Goal: Task Accomplishment & Management: Use online tool/utility

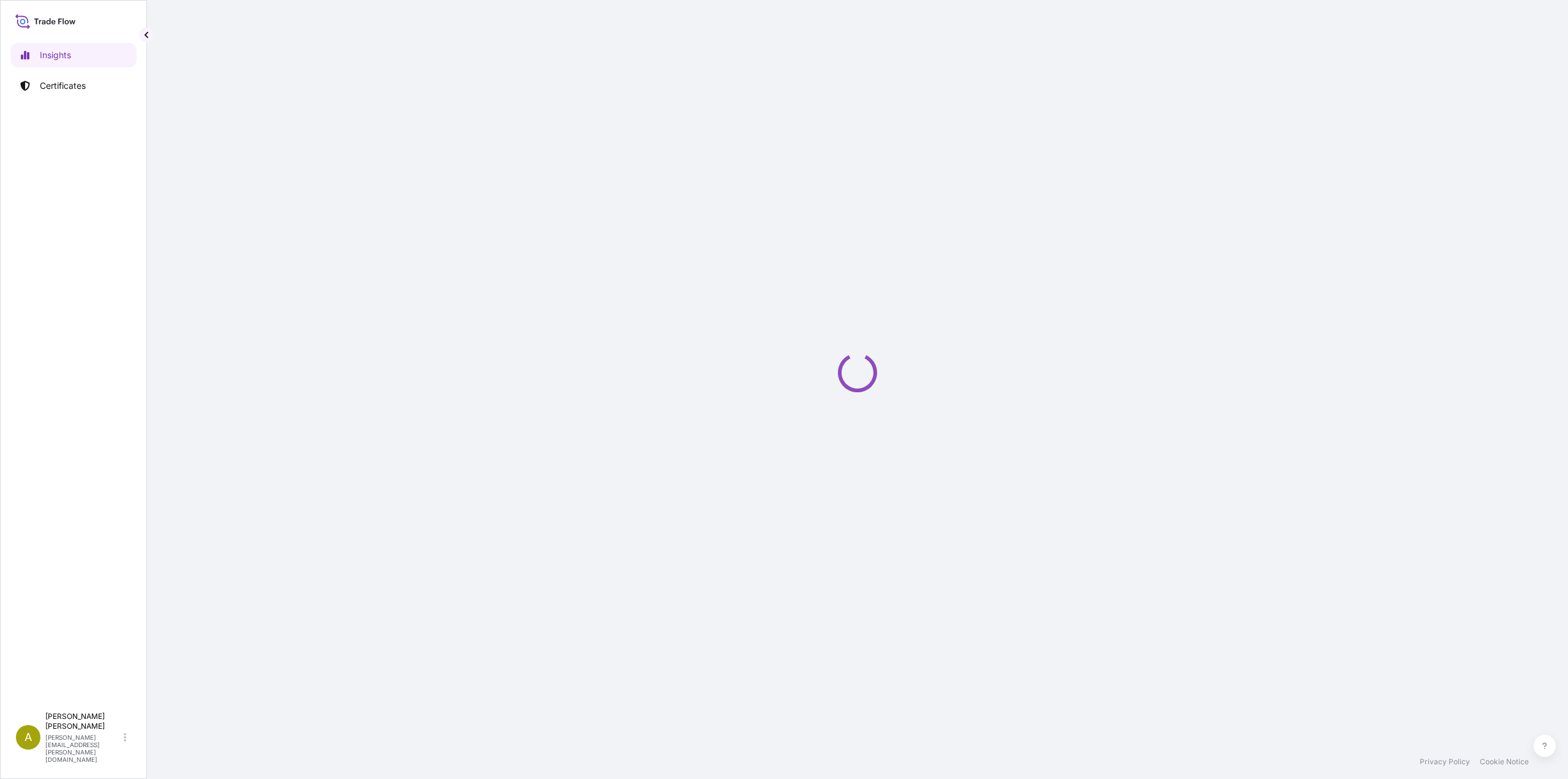
select select "2025"
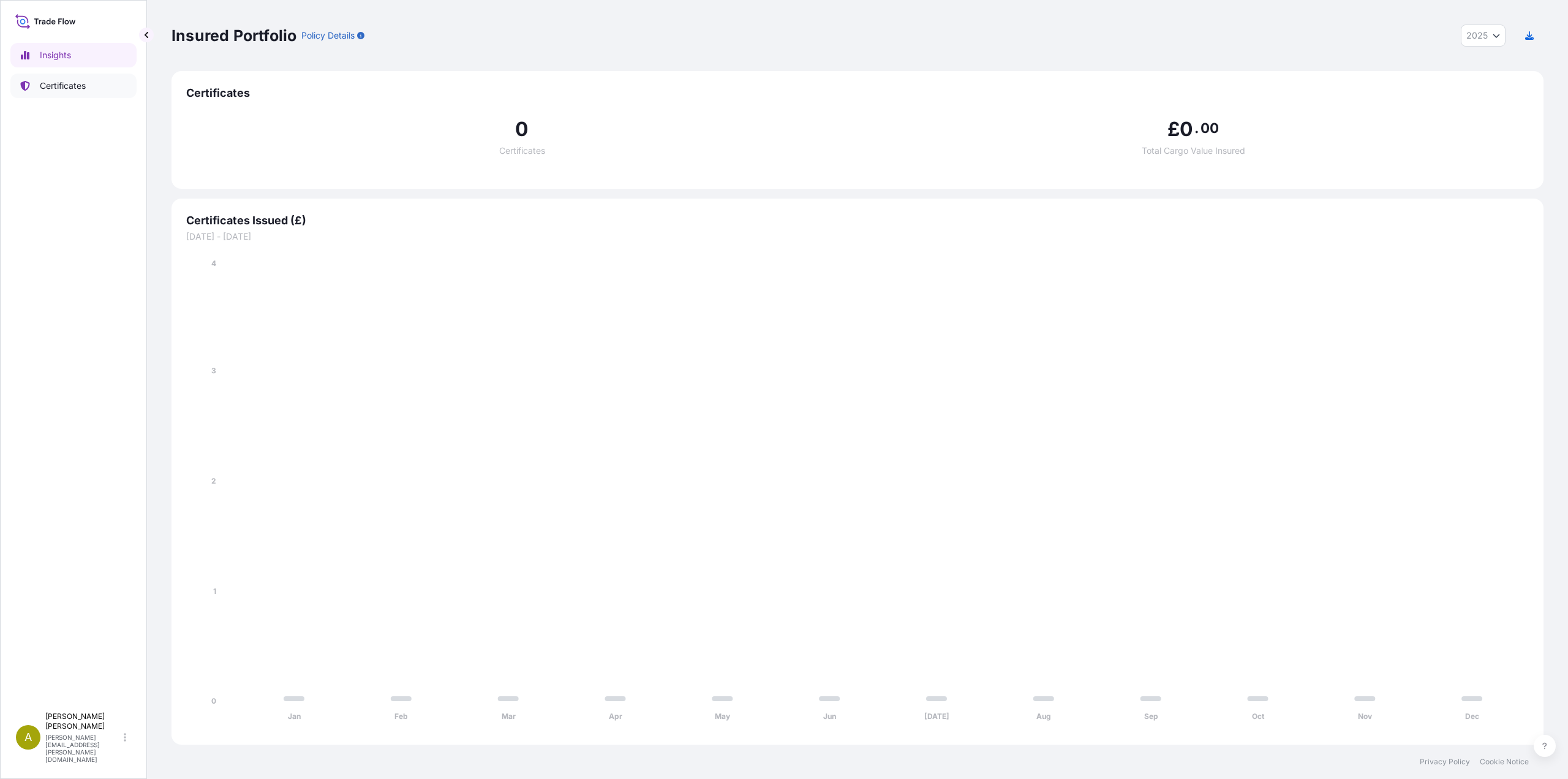
click at [72, 85] on p "Certificates" at bounding box center [63, 86] width 46 height 12
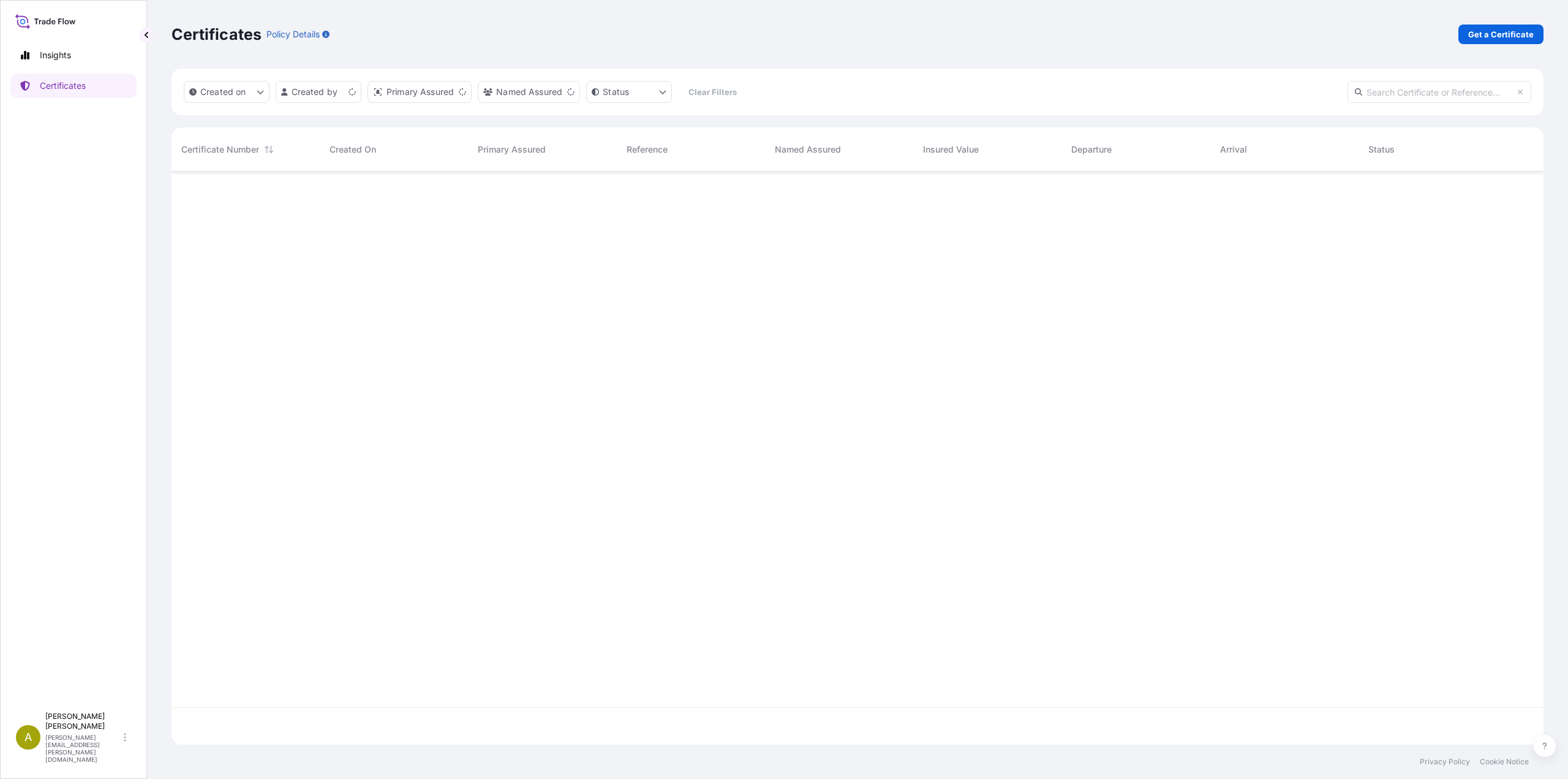
scroll to position [607, 1363]
click at [71, 86] on p "Certificates" at bounding box center [63, 86] width 46 height 12
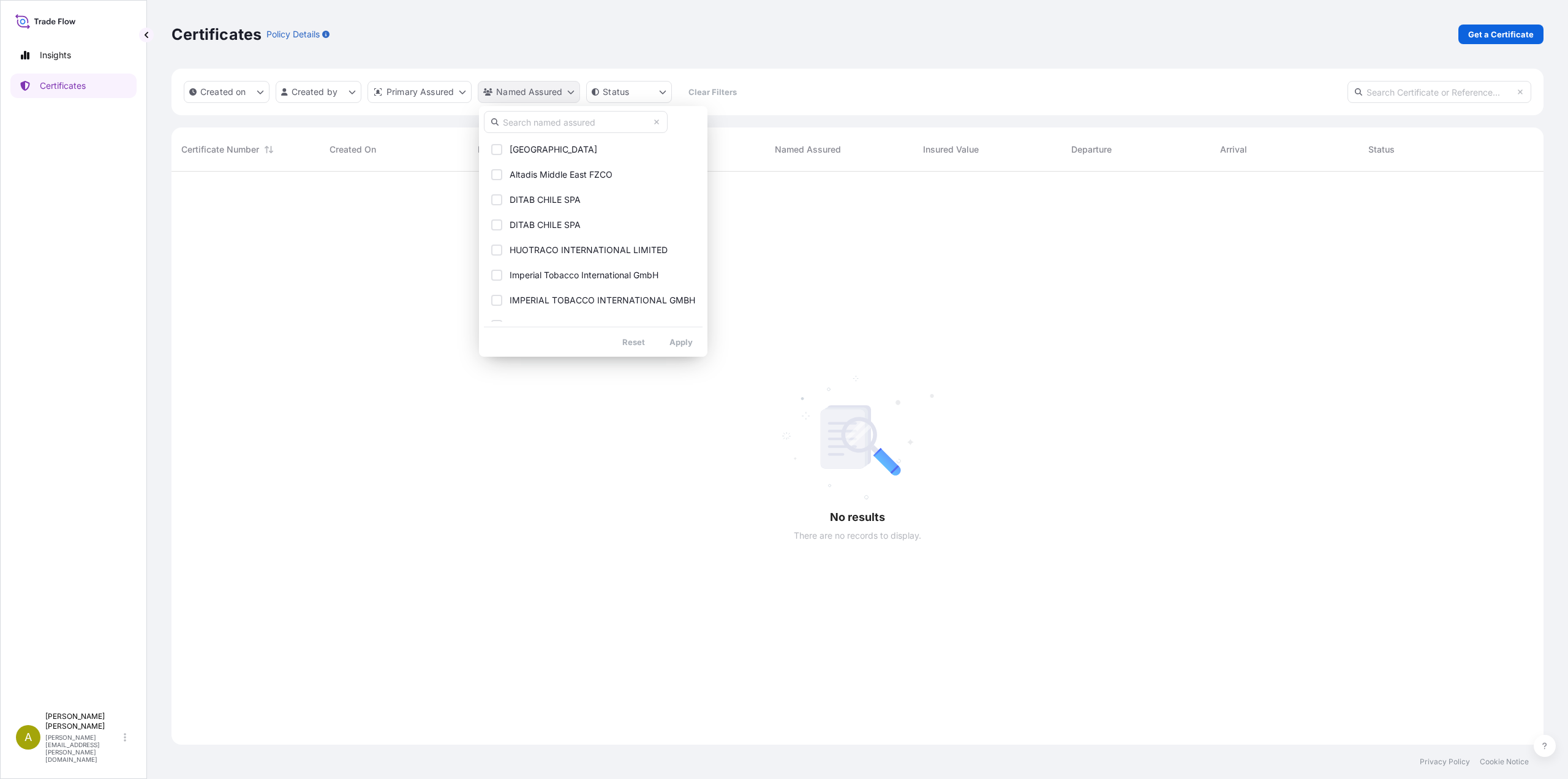
click at [563, 91] on html "Insights Certificates A Amalia Dopico amalia.dopico@impbrands.com Certificates …" at bounding box center [784, 390] width 1568 height 779
click at [457, 88] on html "Insights Certificates A Amalia Dopico amalia.dopico@impbrands.com Certificates …" at bounding box center [784, 390] width 1568 height 779
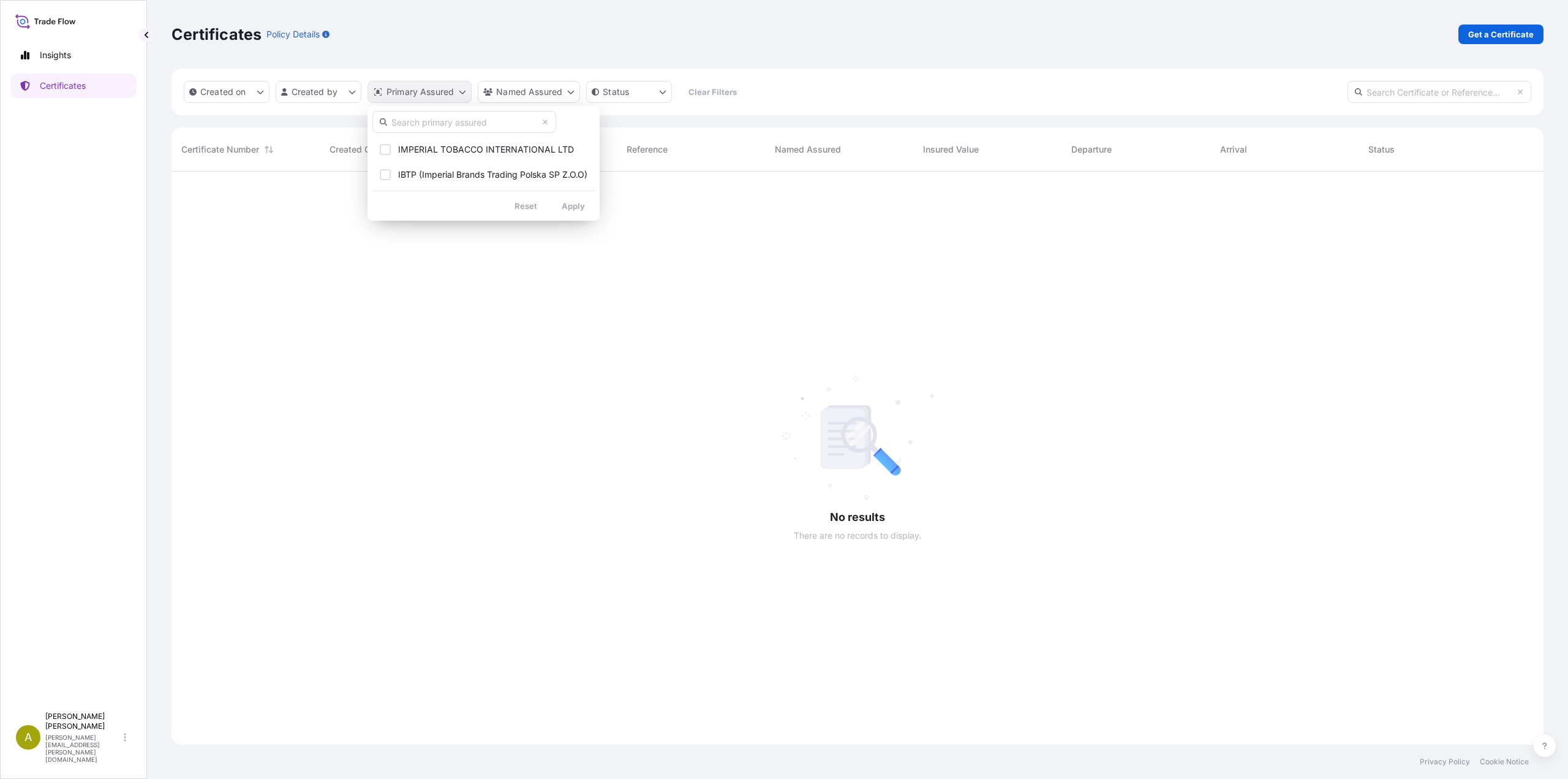
click at [457, 89] on html "Insights Certificates A Amalia Dopico amalia.dopico@impbrands.com Certificates …" at bounding box center [784, 390] width 1568 height 779
click at [348, 91] on html "Insights Certificates A Amalia Dopico amalia.dopico@impbrands.com Certificates …" at bounding box center [784, 390] width 1568 height 779
click at [56, 55] on html "Insights Certificates A Amalia Dopico amalia.dopico@impbrands.com Certificates …" at bounding box center [784, 390] width 1568 height 779
click at [56, 55] on p "Insights" at bounding box center [56, 55] width 31 height 12
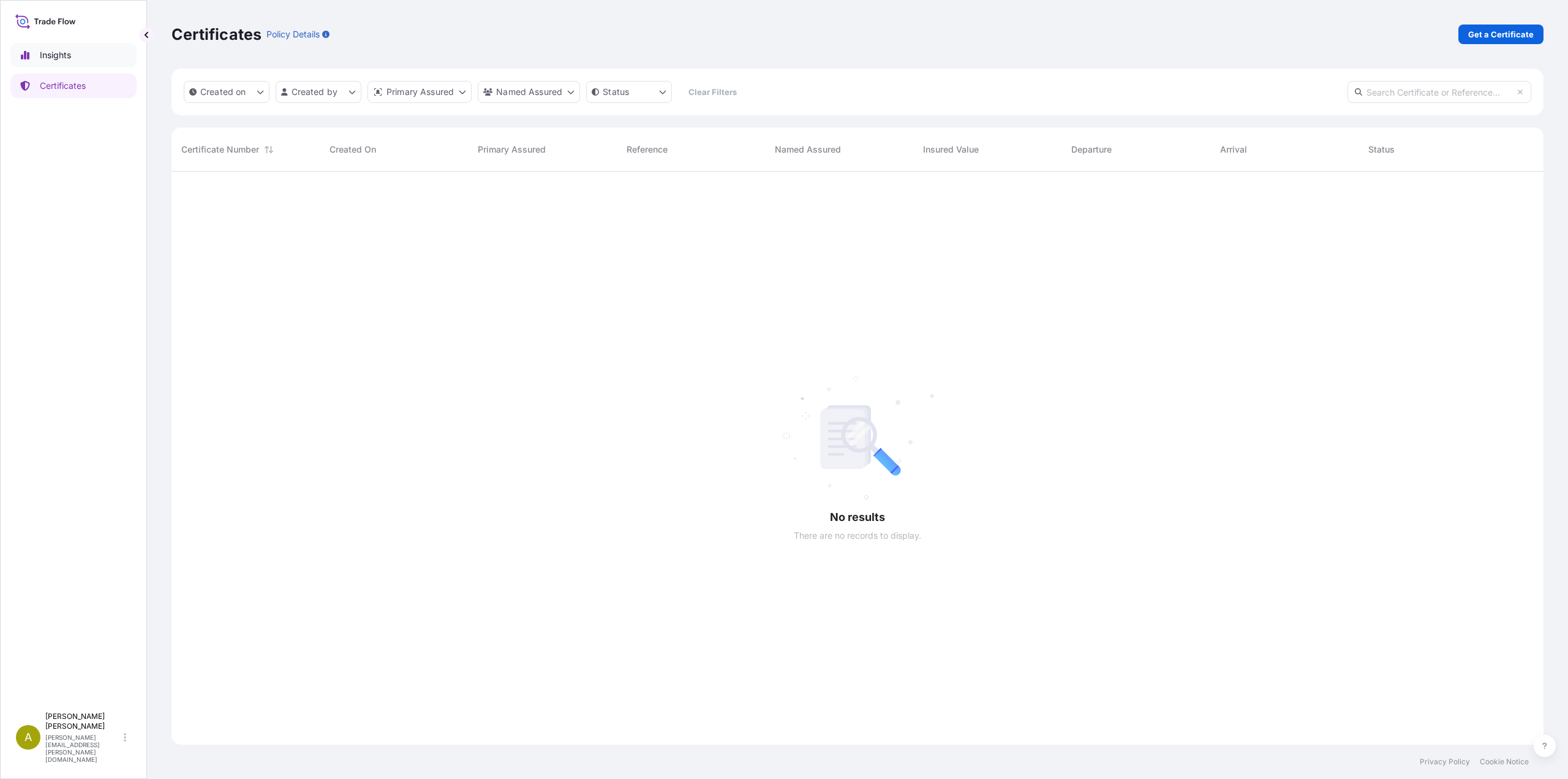
select select "2025"
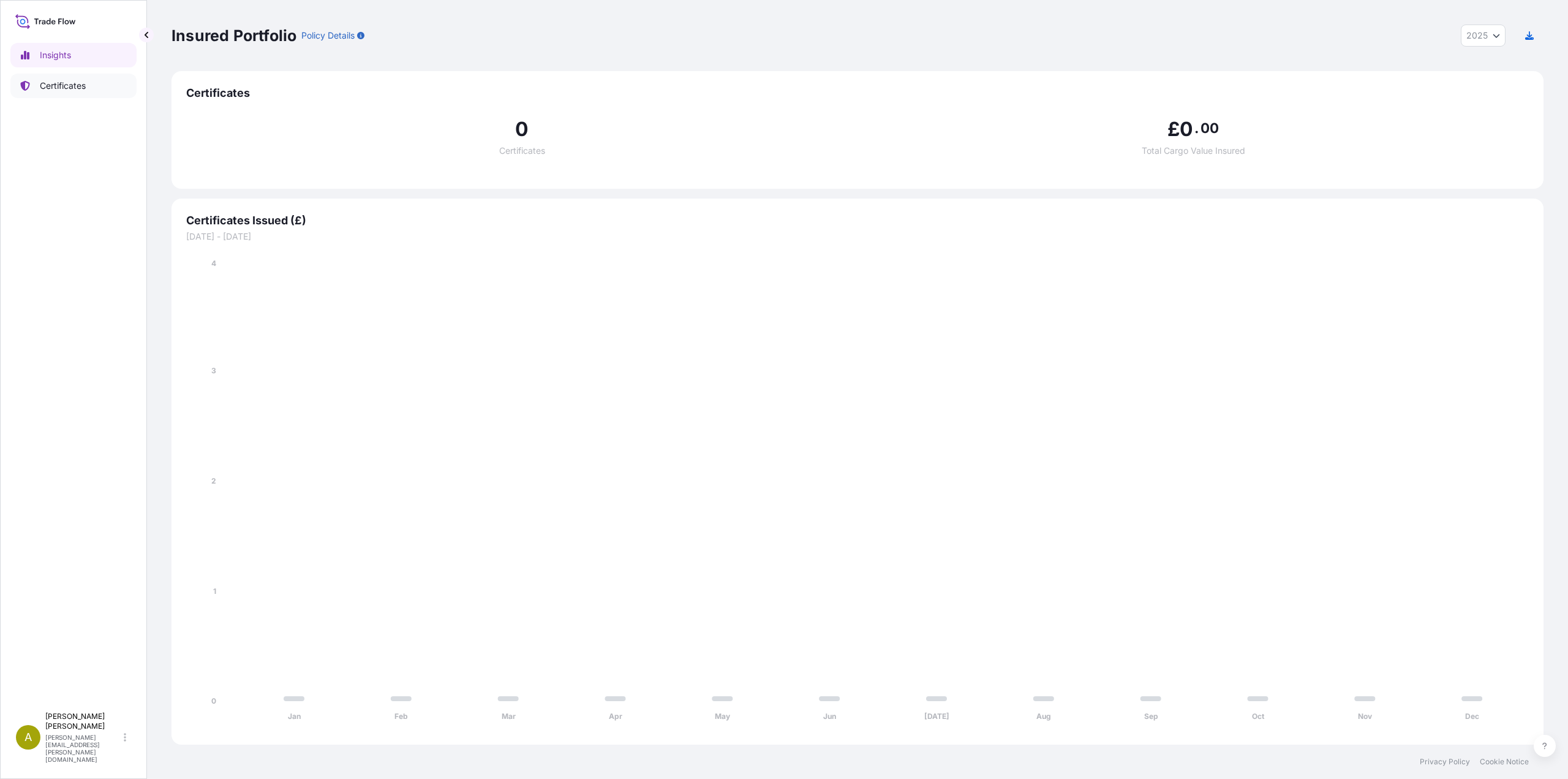
click at [71, 85] on p "Certificates" at bounding box center [63, 86] width 46 height 12
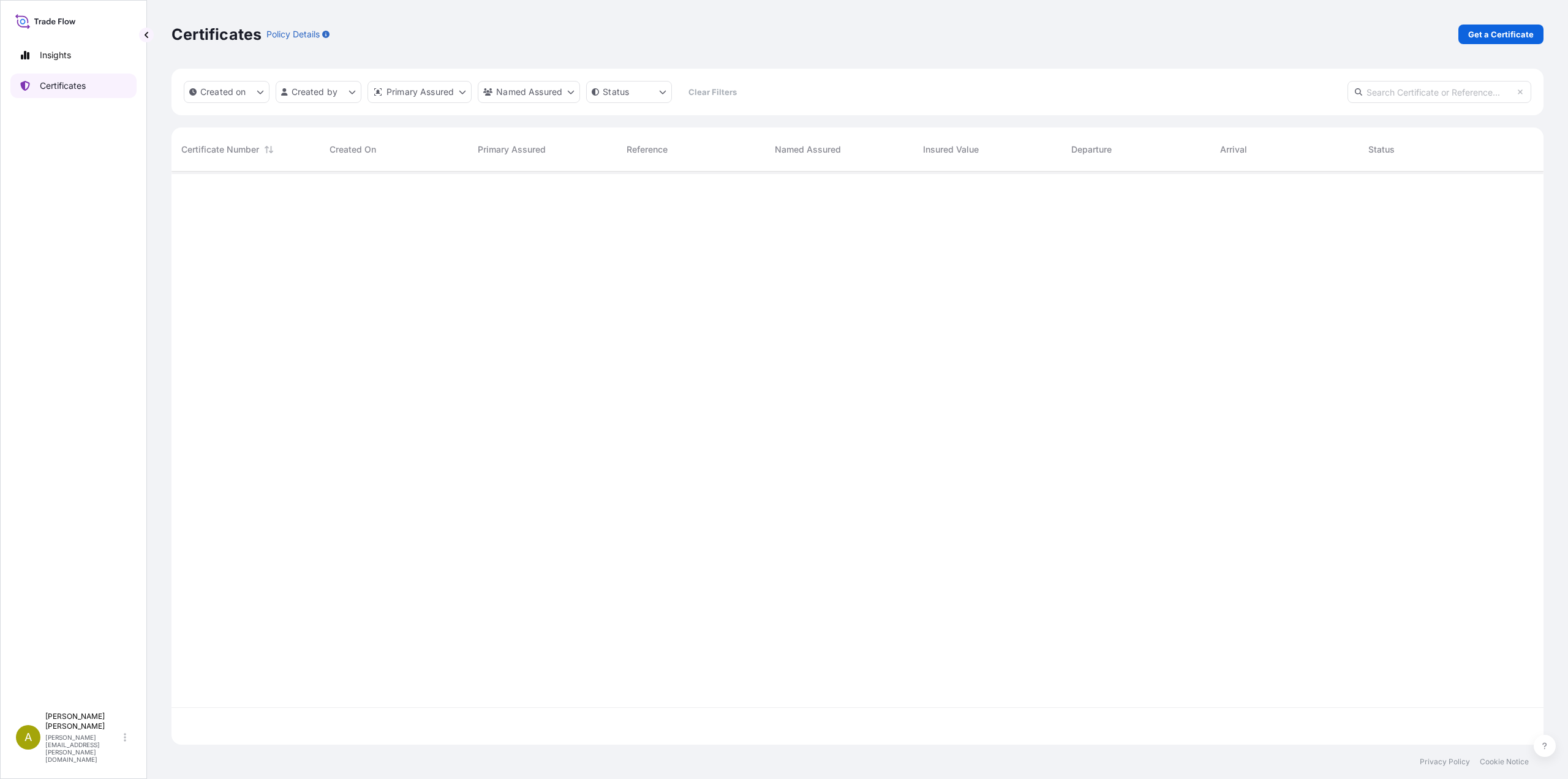
scroll to position [570, 1363]
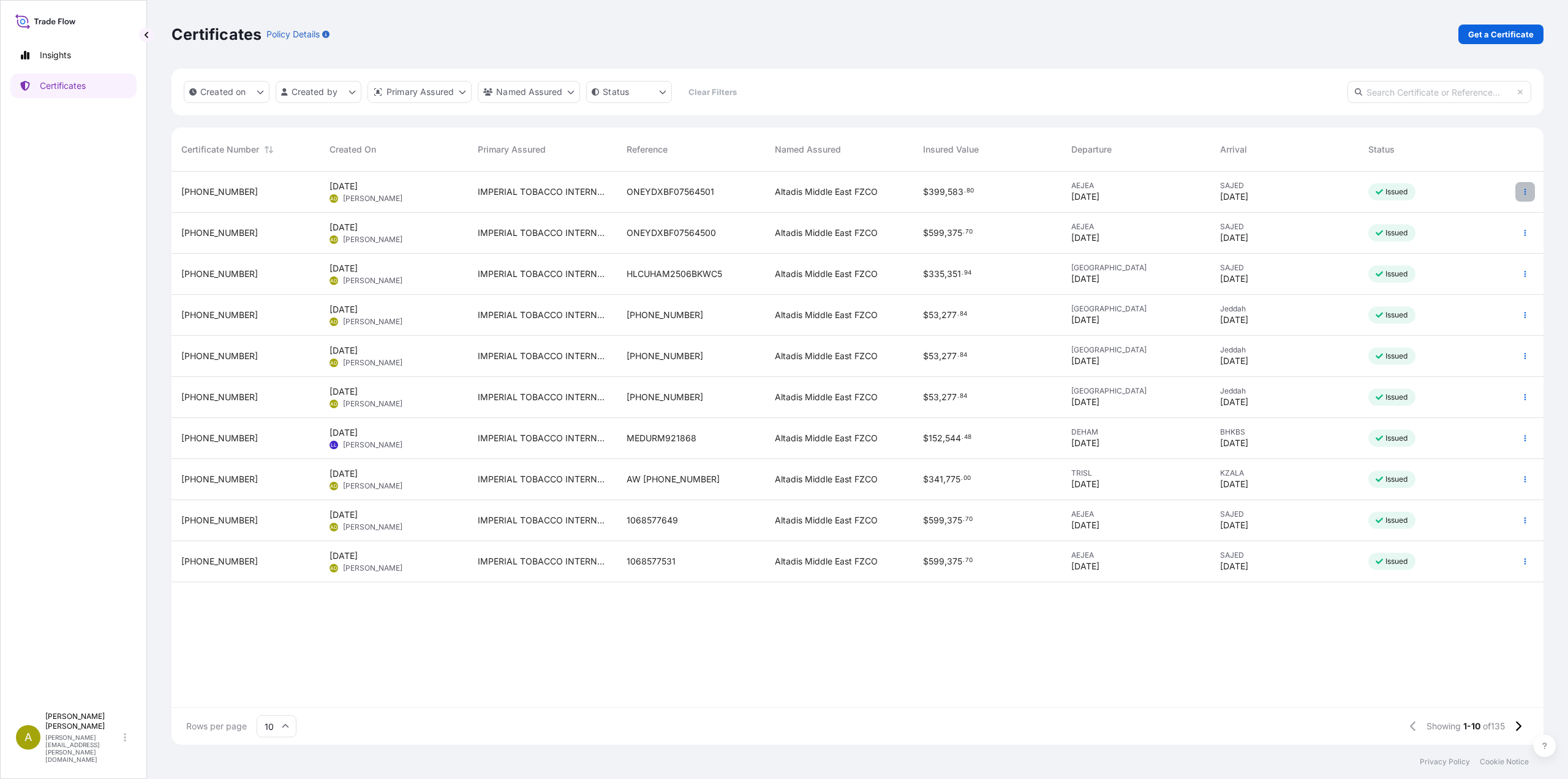
click at [1523, 190] on icon "button" at bounding box center [1525, 191] width 7 height 7
click at [1459, 196] on p "Duplicate certificate" at bounding box center [1465, 194] width 81 height 12
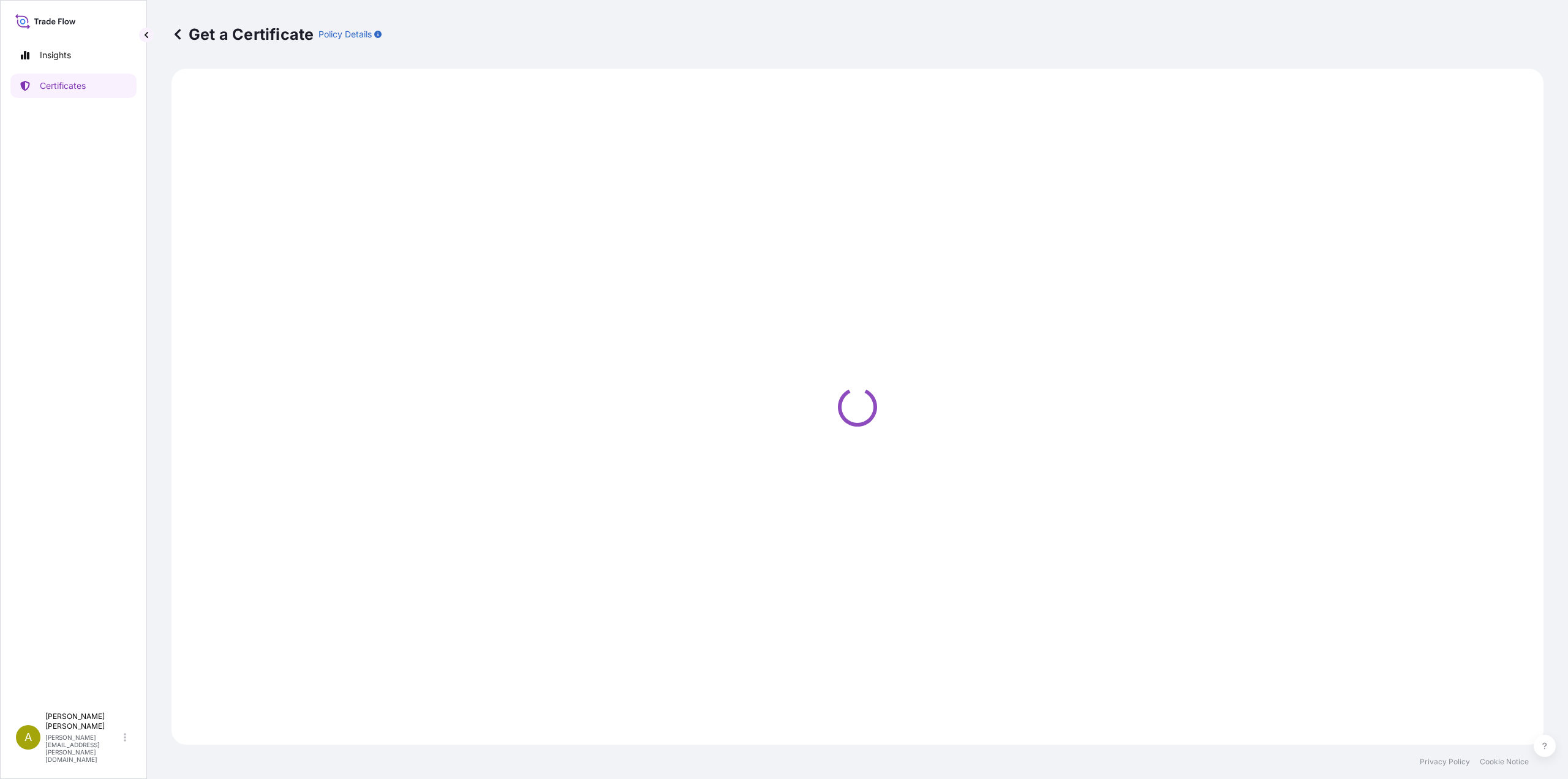
select select "Road / Inland"
select select "Sea"
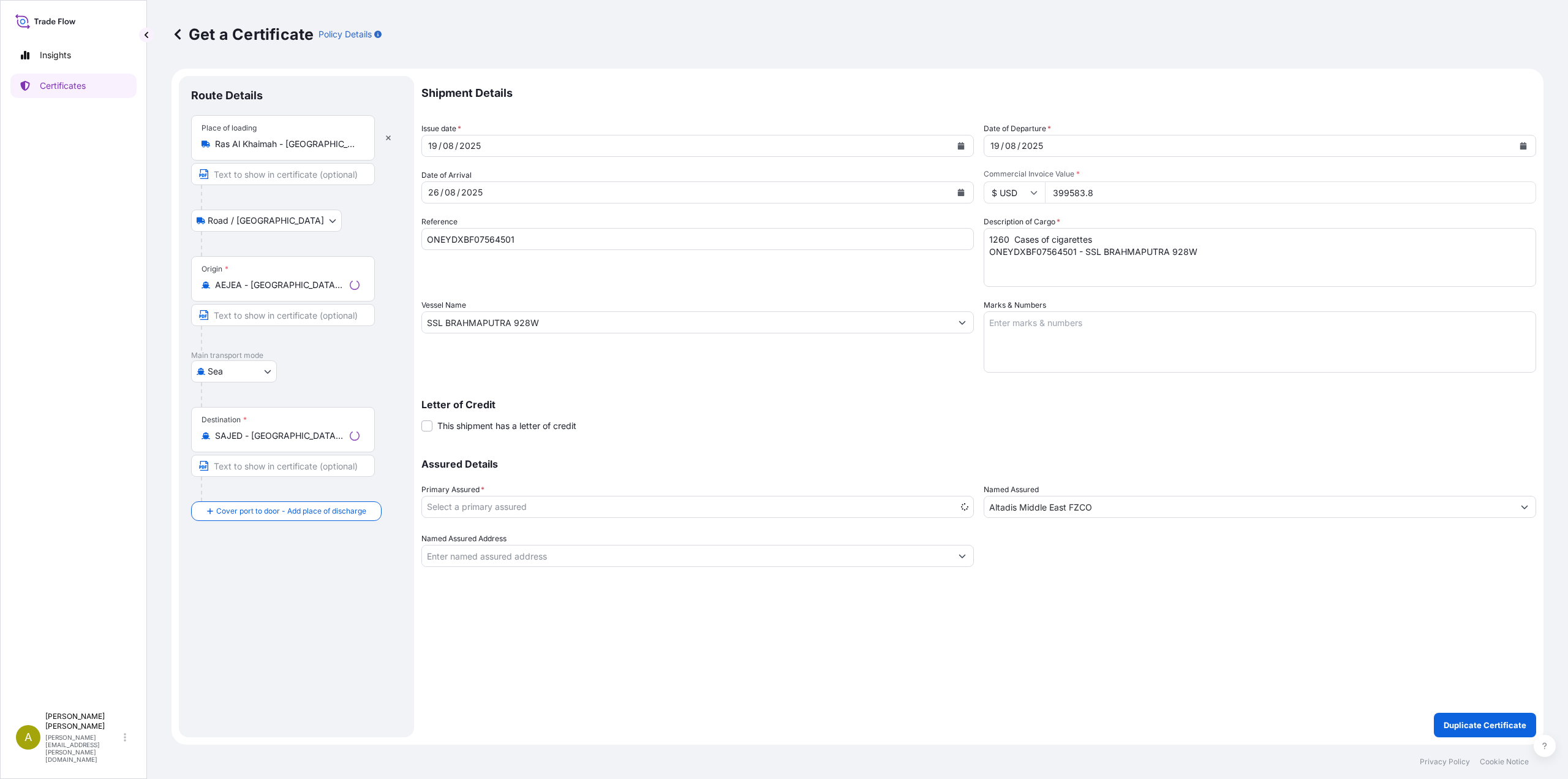
select select "31694"
drag, startPoint x: 1111, startPoint y: 196, endPoint x: 1001, endPoint y: 196, distance: 110.0
click at [1001, 196] on div "$ USD 399583.8" at bounding box center [1260, 192] width 552 height 22
paste input "599375.70"
type input "599375.70"
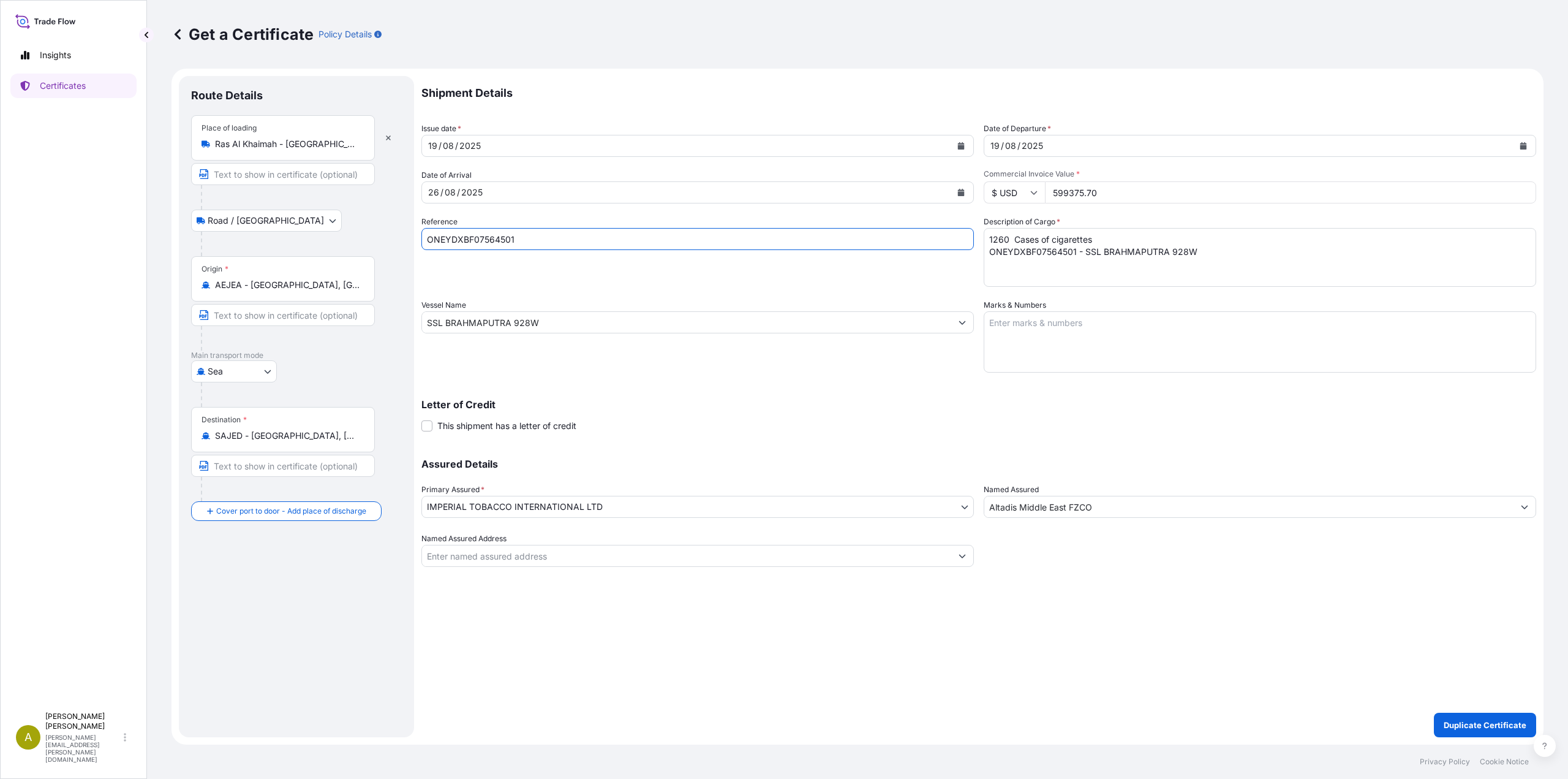
drag, startPoint x: 529, startPoint y: 238, endPoint x: 349, endPoint y: 243, distance: 180.1
click at [349, 243] on form "Route Details Place of loading Ras Al Khaimah - United Arab Emirates Road / Inl…" at bounding box center [857, 407] width 1372 height 676
paste input "761400"
type input "ONEYDXBF07761400"
drag, startPoint x: 1160, startPoint y: 249, endPoint x: 923, endPoint y: 233, distance: 237.5
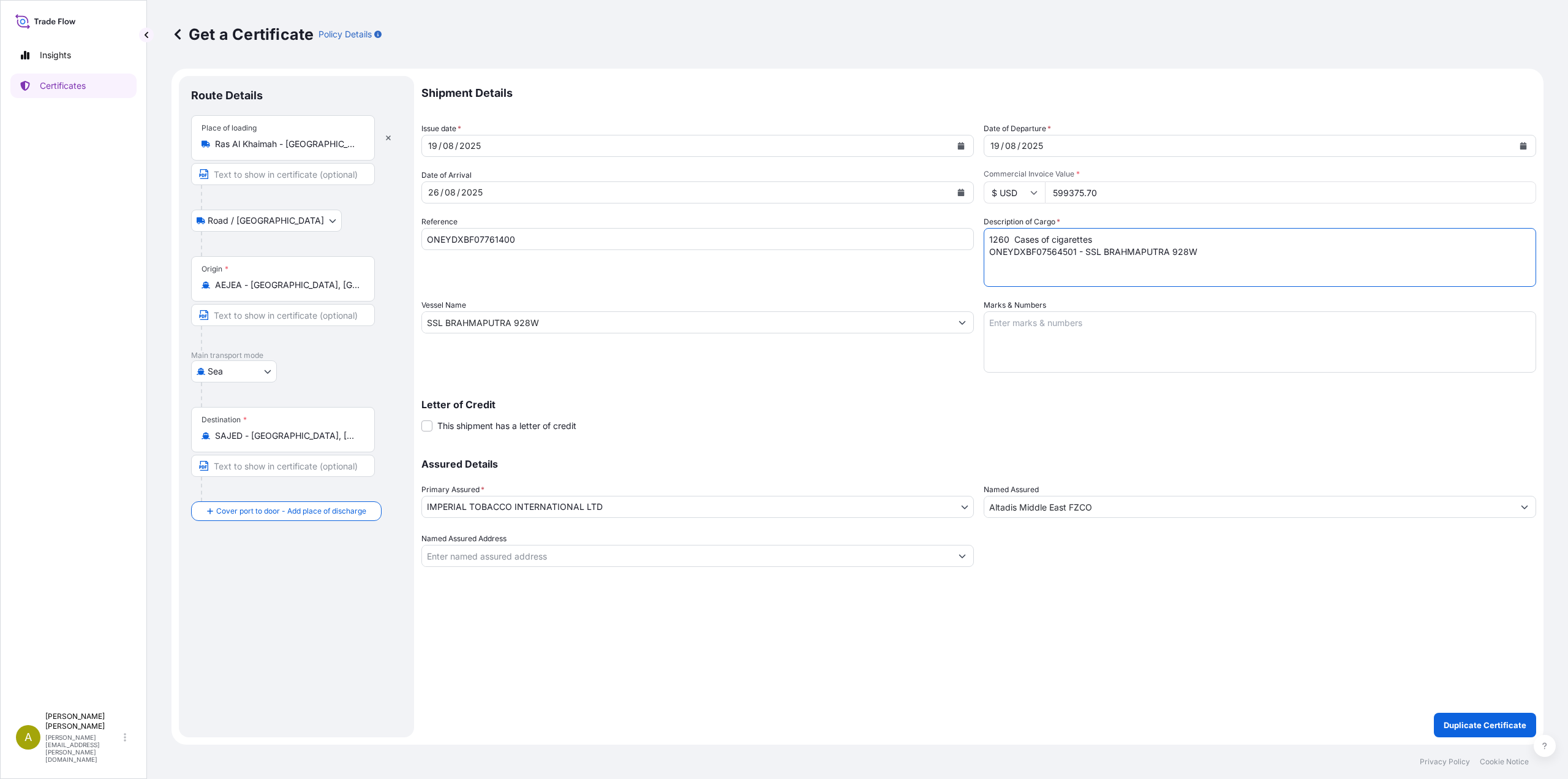
click at [923, 233] on div "Shipment Details Issue date * 19 / 08 / 2025 Date of Departure * 19 / 08 / 2025…" at bounding box center [978, 321] width 1114 height 491
paste textarea "890 Cases of cigarettes ONEYDXBF07761400 - SSL BRAHMAPUTRA 928W"
type textarea "1890 Cases of cigarettes ONEYDXBF07761400 - SSL BRAHMAPUTRA 928W"
click at [1465, 726] on p "Duplicate Certificate" at bounding box center [1485, 725] width 82 height 12
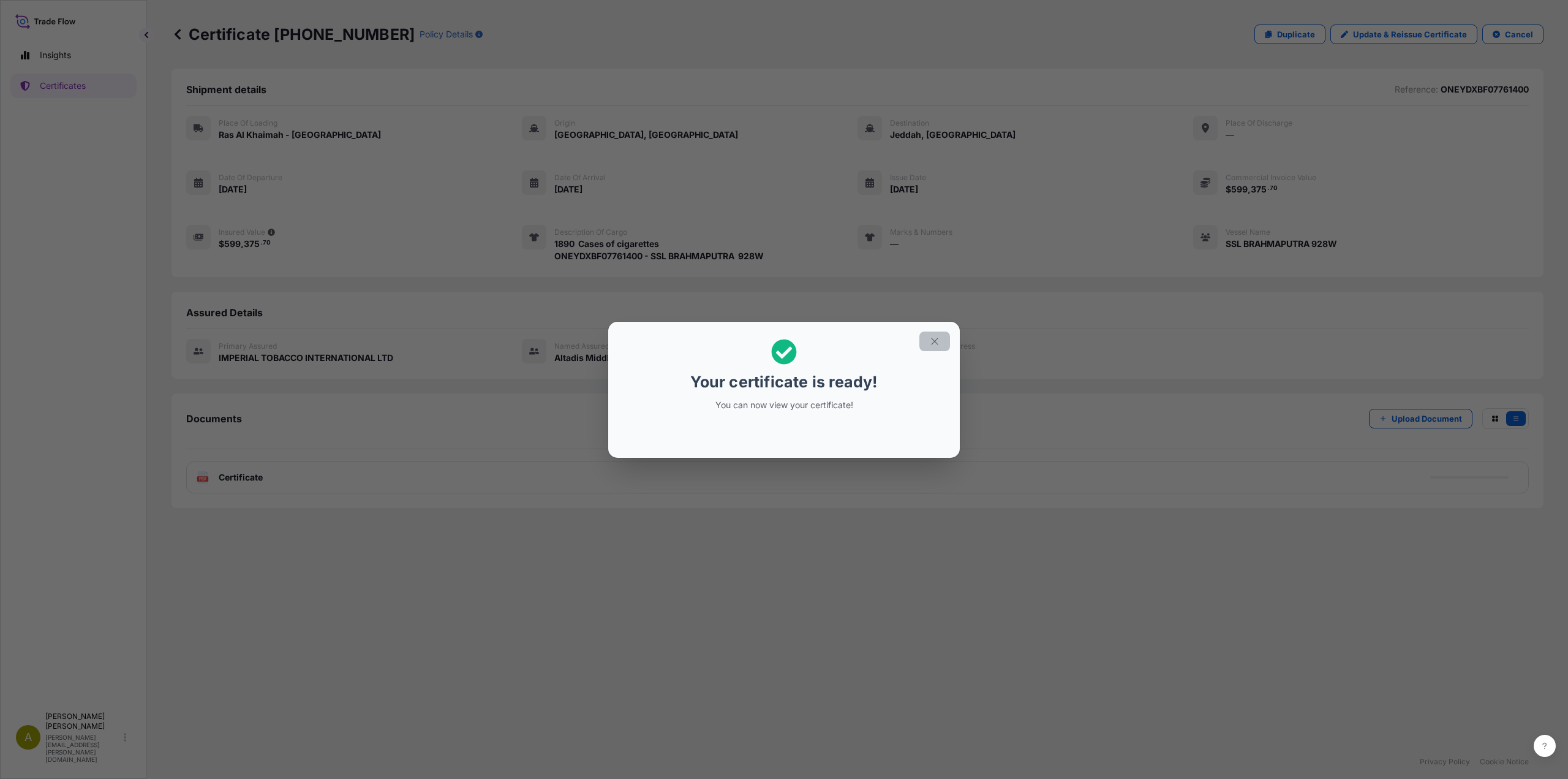
click at [933, 346] on icon "button" at bounding box center [935, 341] width 11 height 11
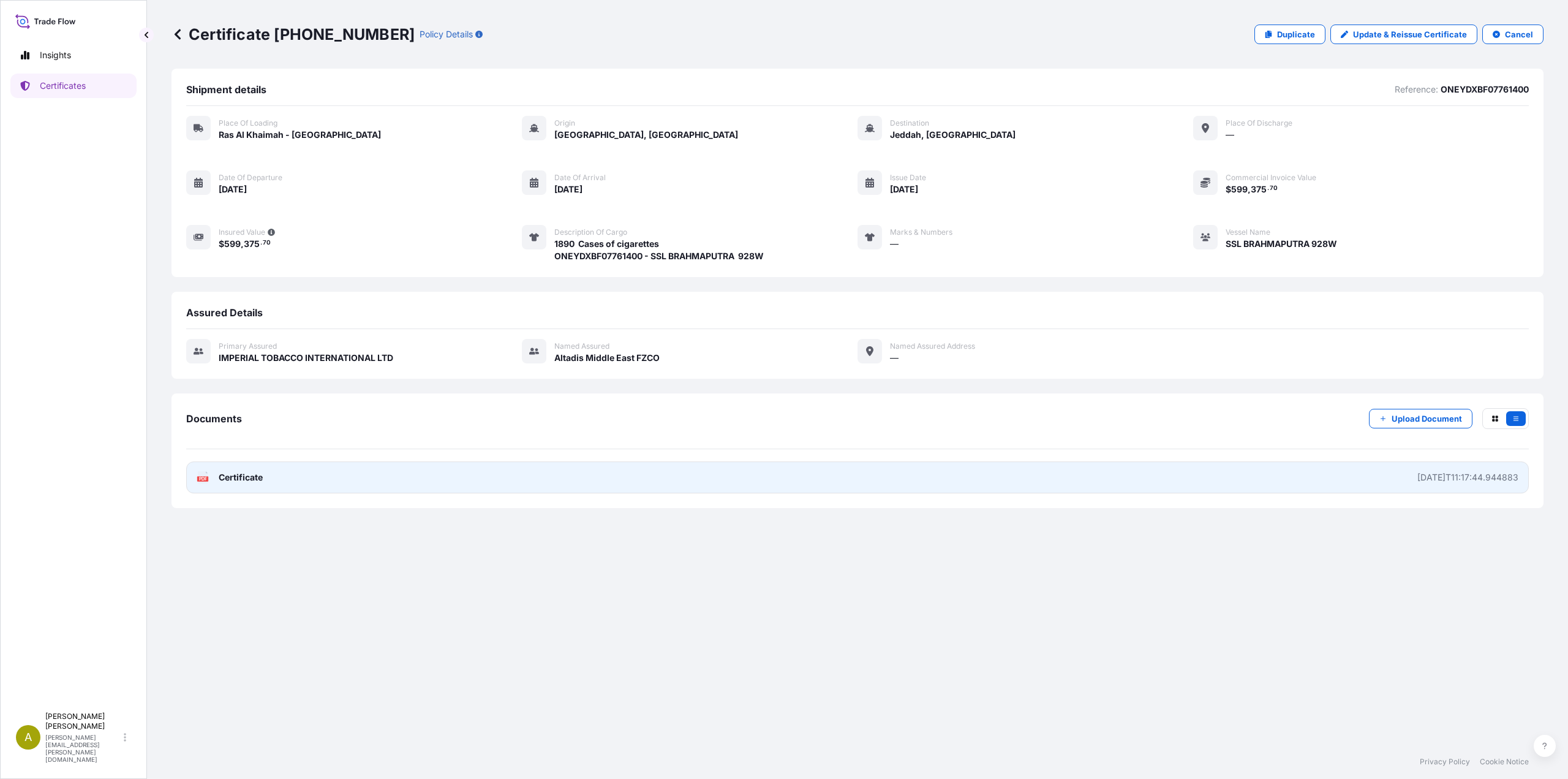
click at [329, 483] on link "PDF Certificate 2025-08-19T11:17:44.944883" at bounding box center [858, 477] width 1343 height 32
